Goal: Task Accomplishment & Management: Use online tool/utility

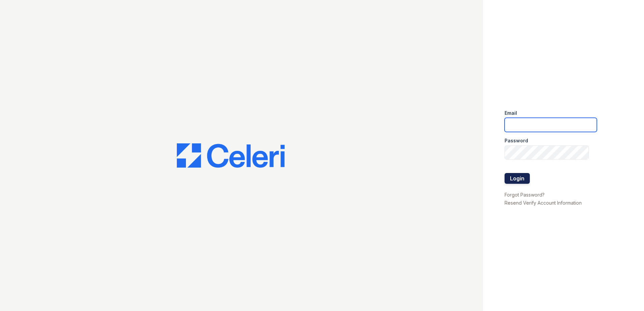
type input "[EMAIL_ADDRESS][DOMAIN_NAME]"
click at [513, 178] on button "Login" at bounding box center [517, 178] width 25 height 11
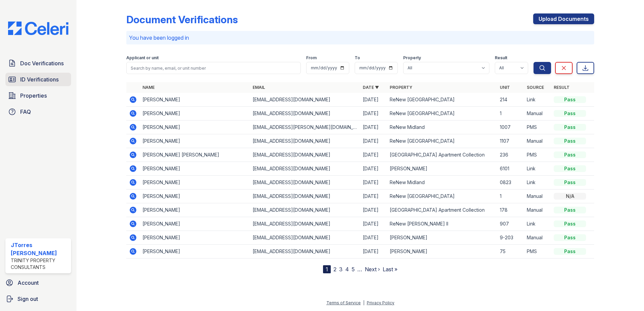
click at [40, 84] on link "ID Verifications" at bounding box center [38, 79] width 66 height 13
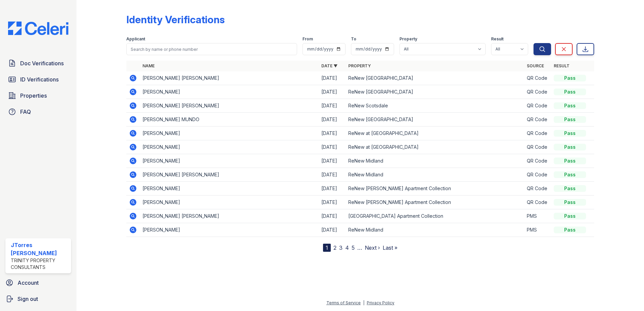
click at [113, 95] on div at bounding box center [106, 127] width 39 height 249
